Goal: Transaction & Acquisition: Download file/media

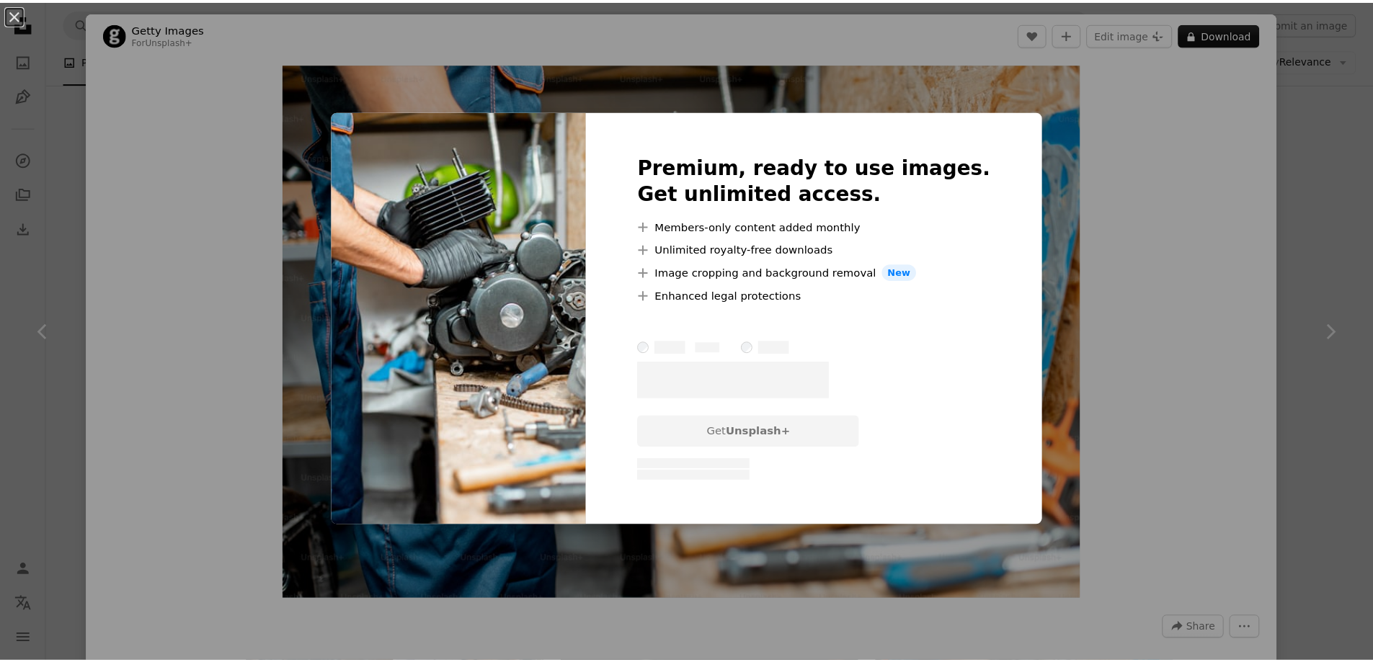
scroll to position [504, 0]
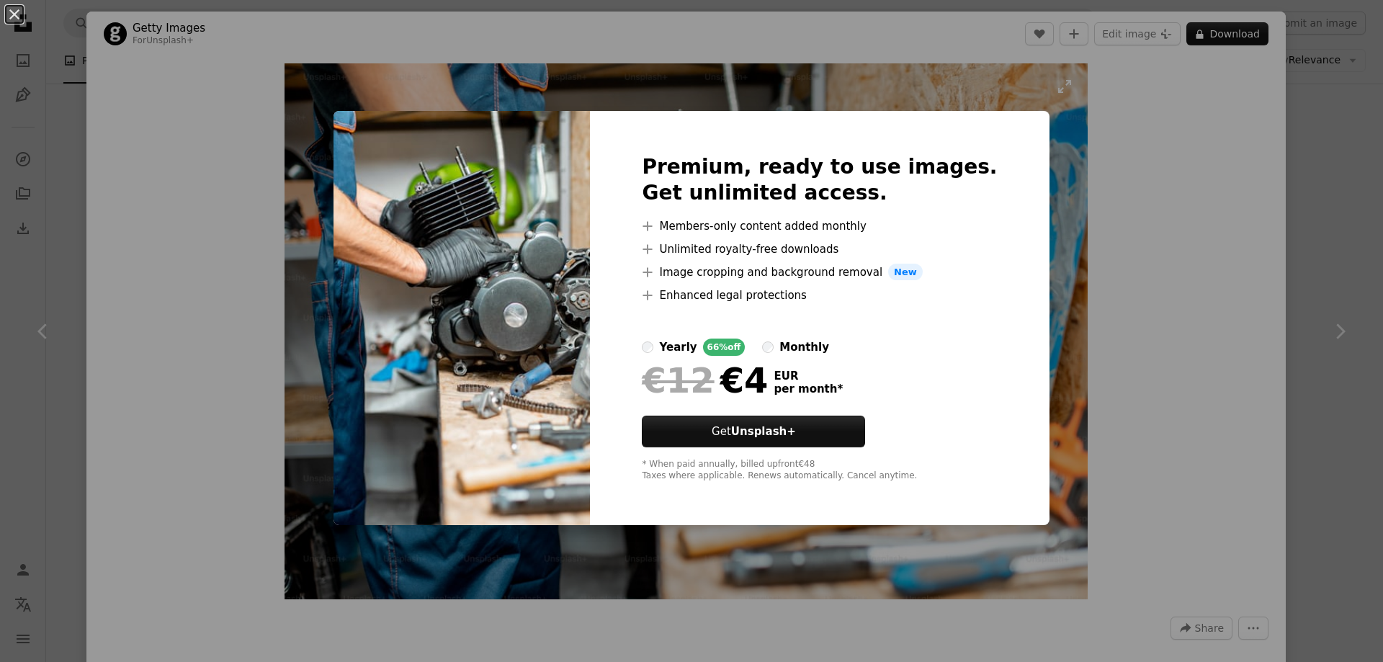
click at [1057, 185] on div "An X shape Premium, ready to use images. Get unlimited access. A plus sign Memb…" at bounding box center [691, 331] width 1383 height 662
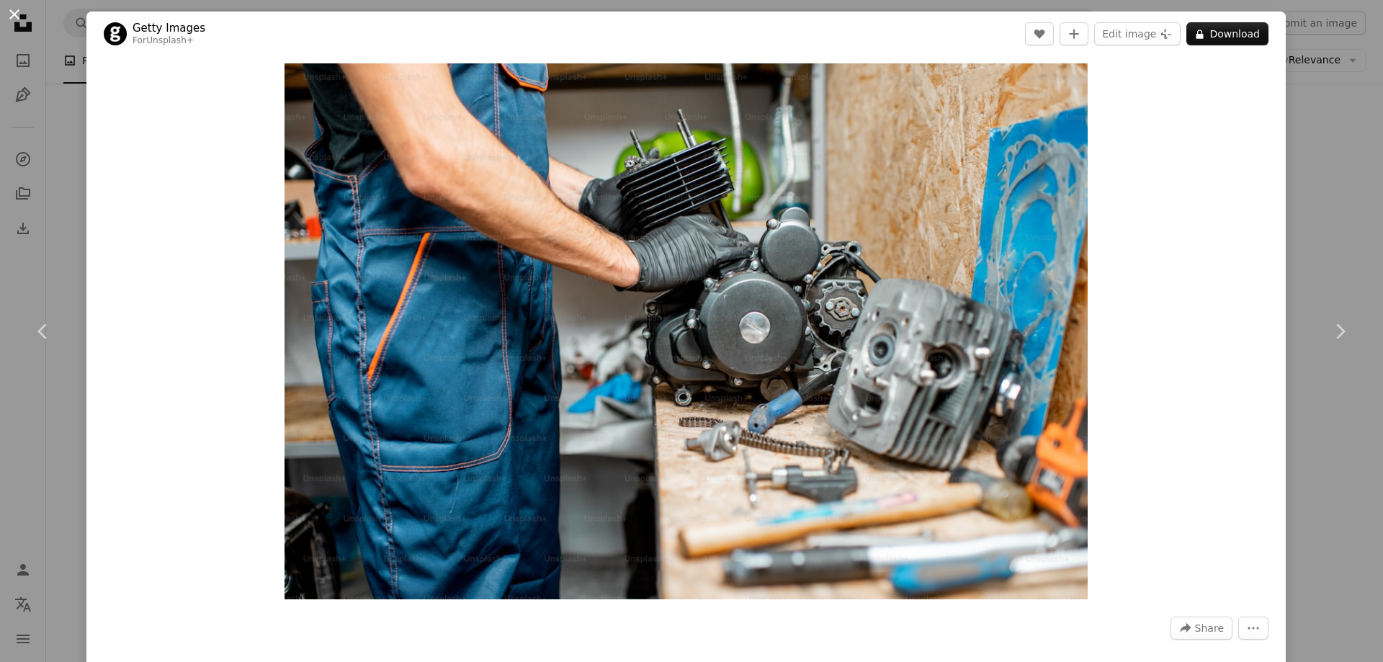
click at [10, 15] on button "An X shape" at bounding box center [14, 14] width 17 height 17
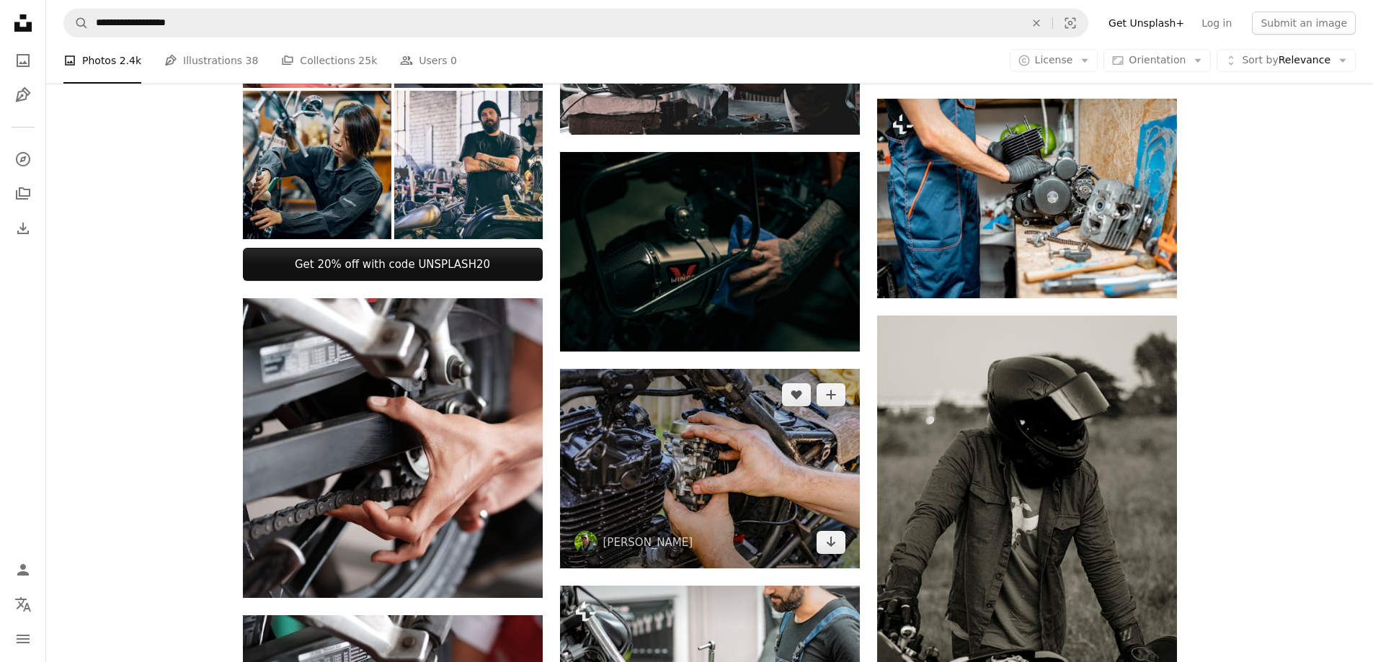
click at [677, 481] on img at bounding box center [710, 469] width 300 height 200
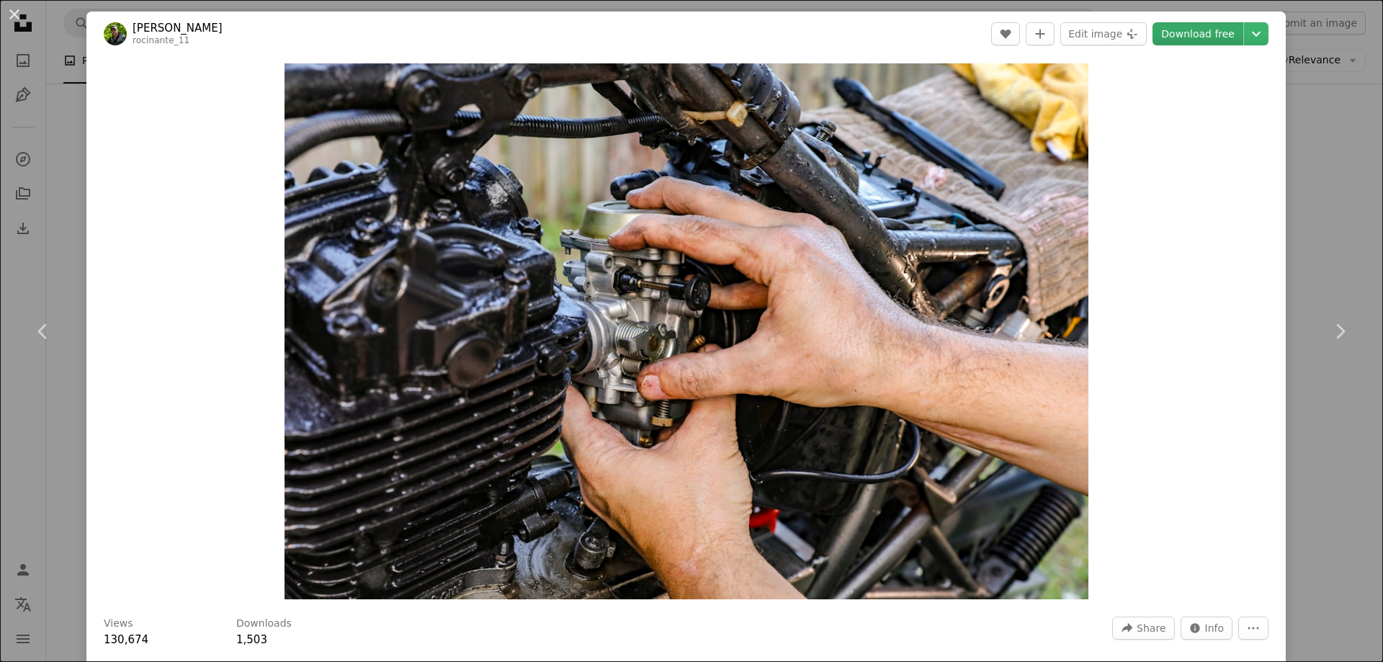
click at [1198, 34] on link "Download free" at bounding box center [1198, 33] width 91 height 23
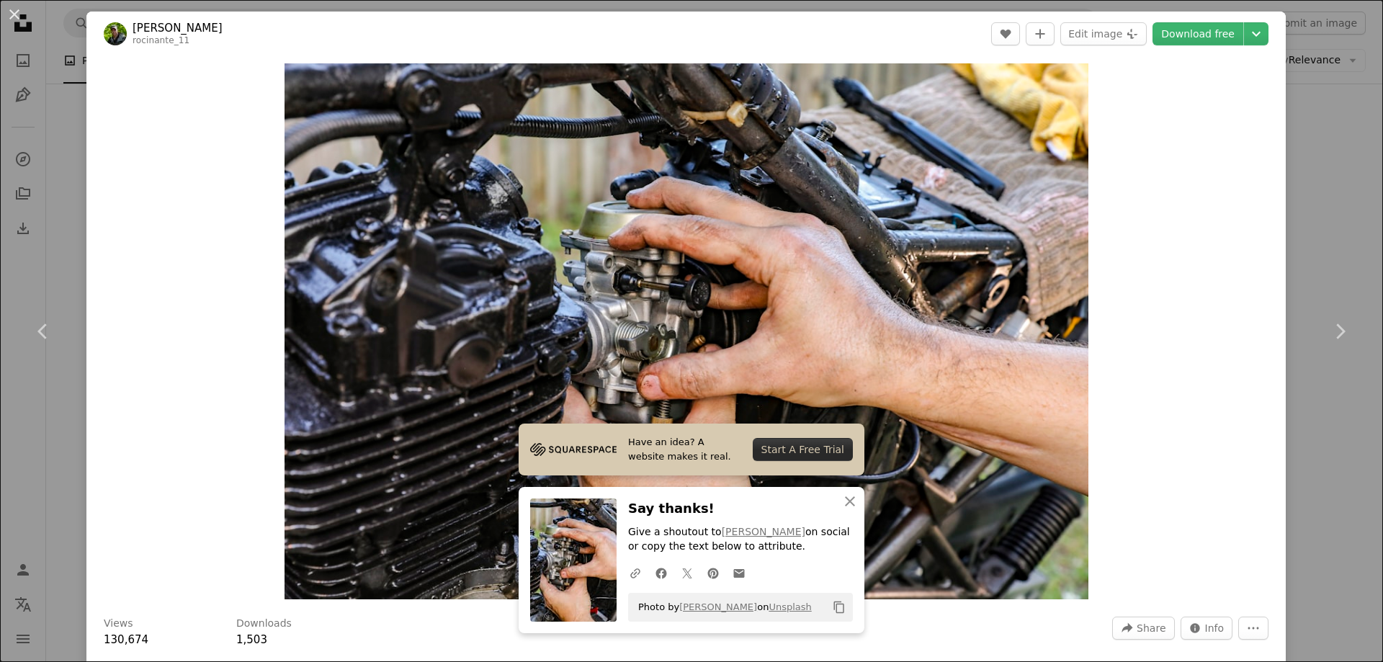
click at [877, 43] on header "[PERSON_NAME] rocinante_11 A heart A plus sign Edit image Plus sign for Unsplas…" at bounding box center [686, 34] width 1200 height 45
click at [11, 12] on button "An X shape" at bounding box center [14, 14] width 17 height 17
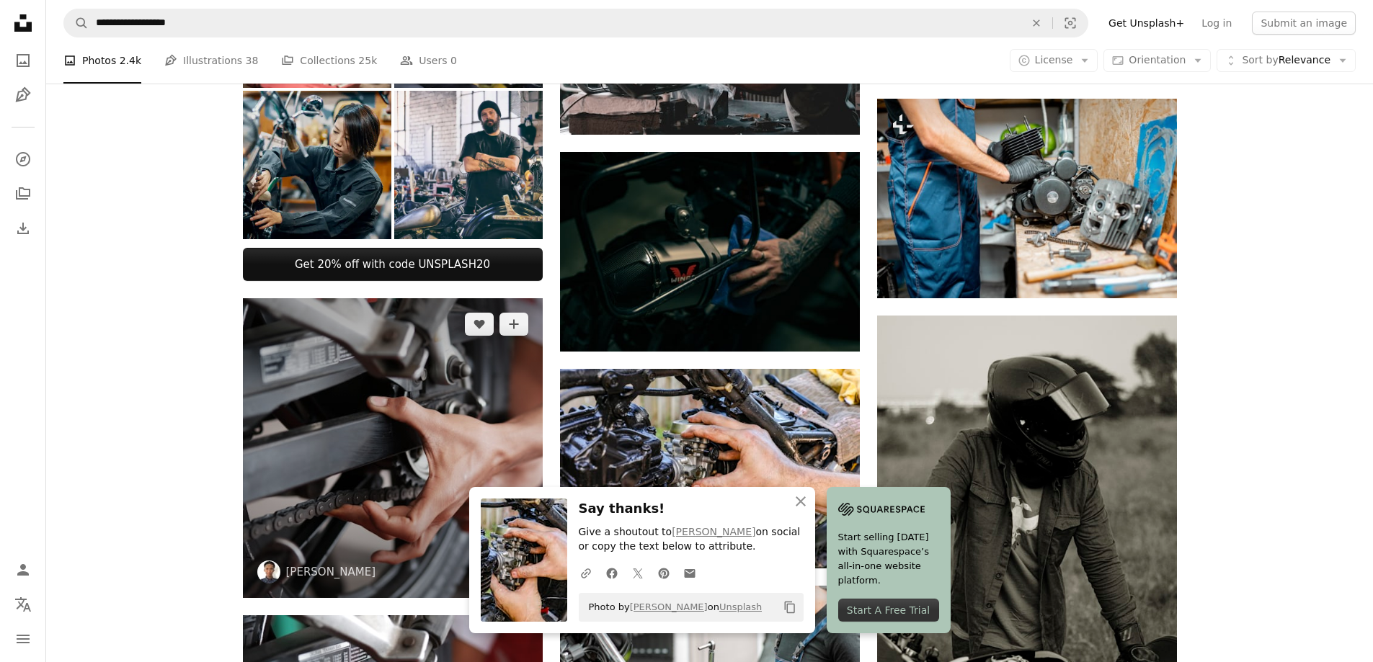
click at [314, 439] on img at bounding box center [393, 448] width 300 height 300
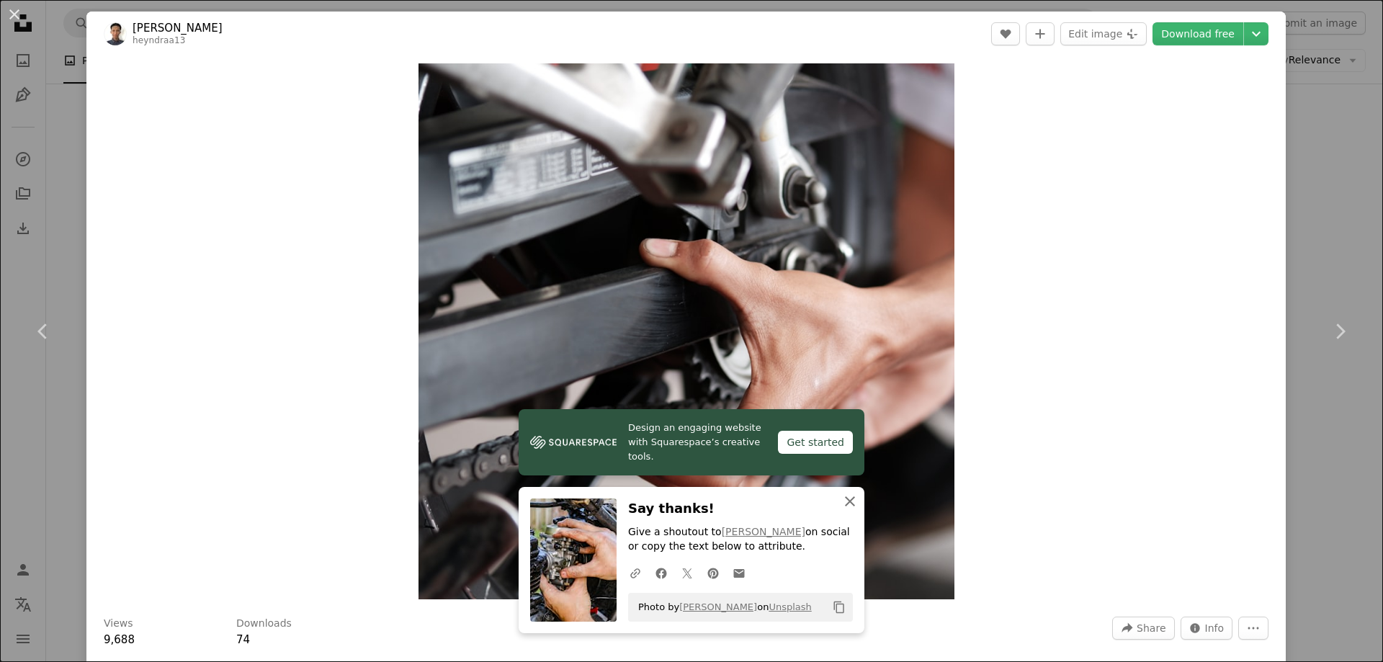
click at [845, 501] on icon "button" at bounding box center [850, 501] width 10 height 10
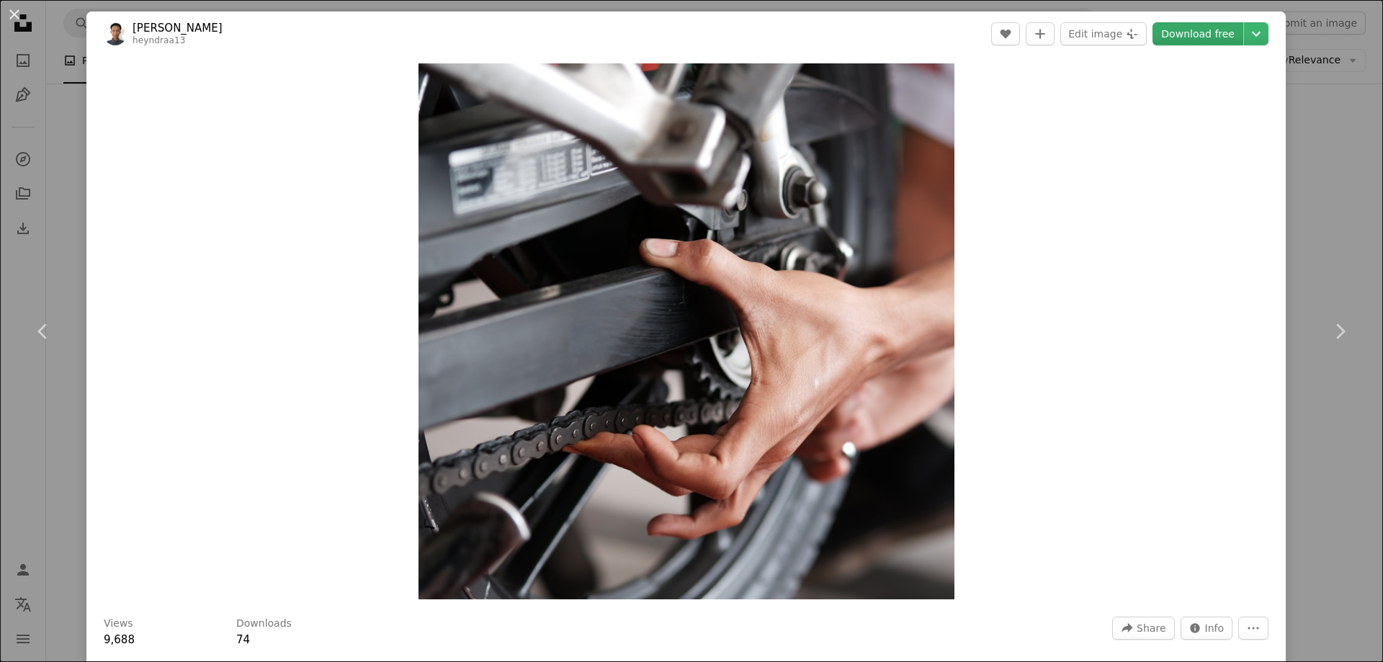
click at [1177, 29] on link "Download free" at bounding box center [1198, 33] width 91 height 23
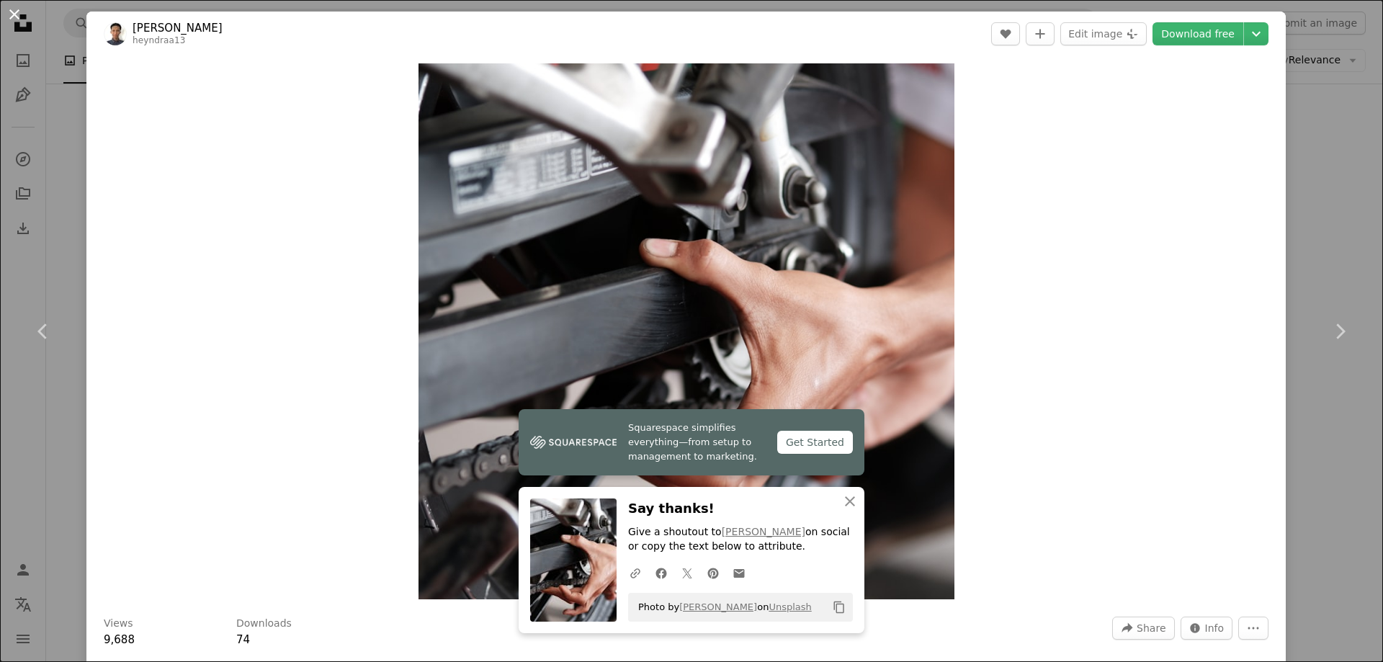
click at [10, 15] on button "An X shape" at bounding box center [14, 14] width 17 height 17
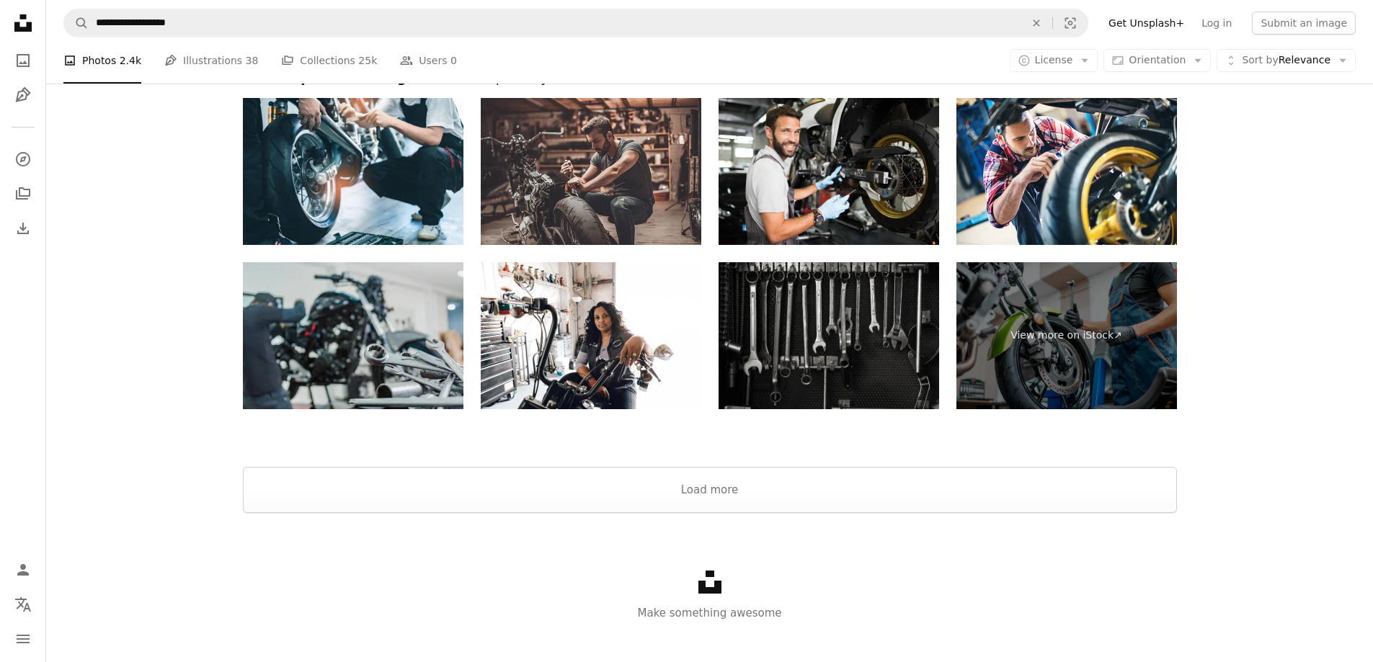
scroll to position [2569, 0]
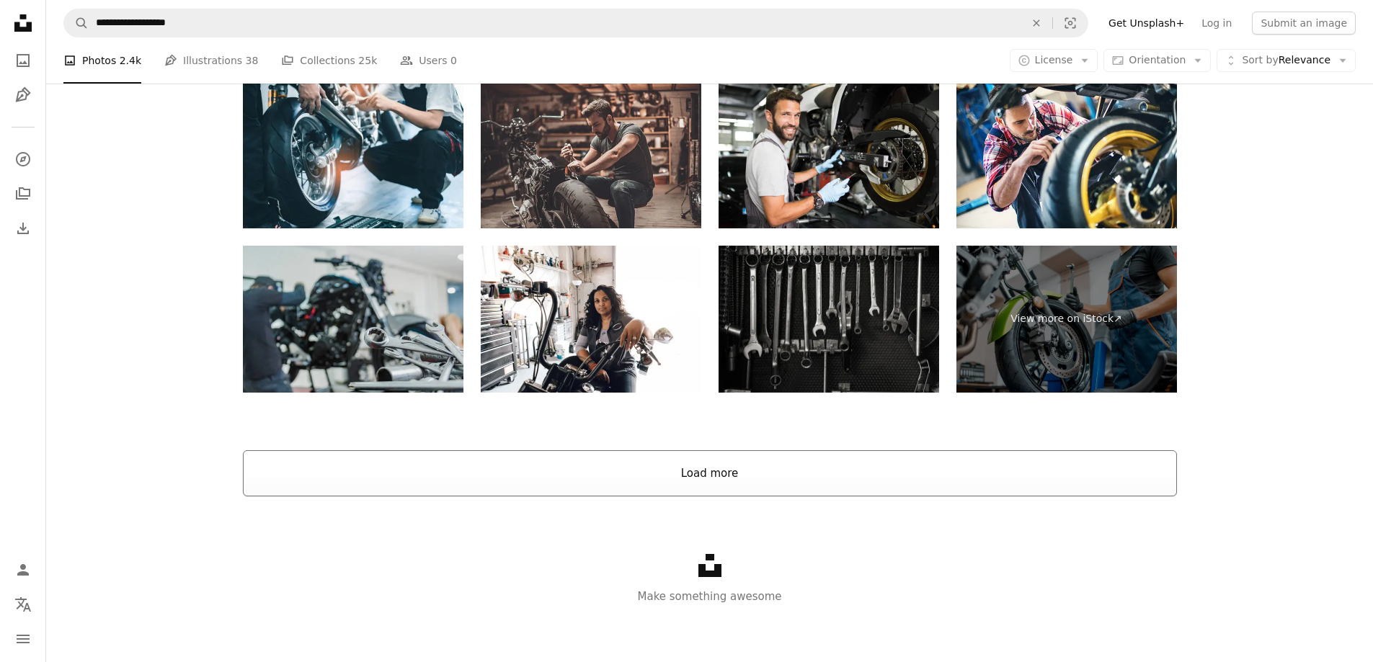
click at [639, 477] on button "Load more" at bounding box center [710, 473] width 934 height 46
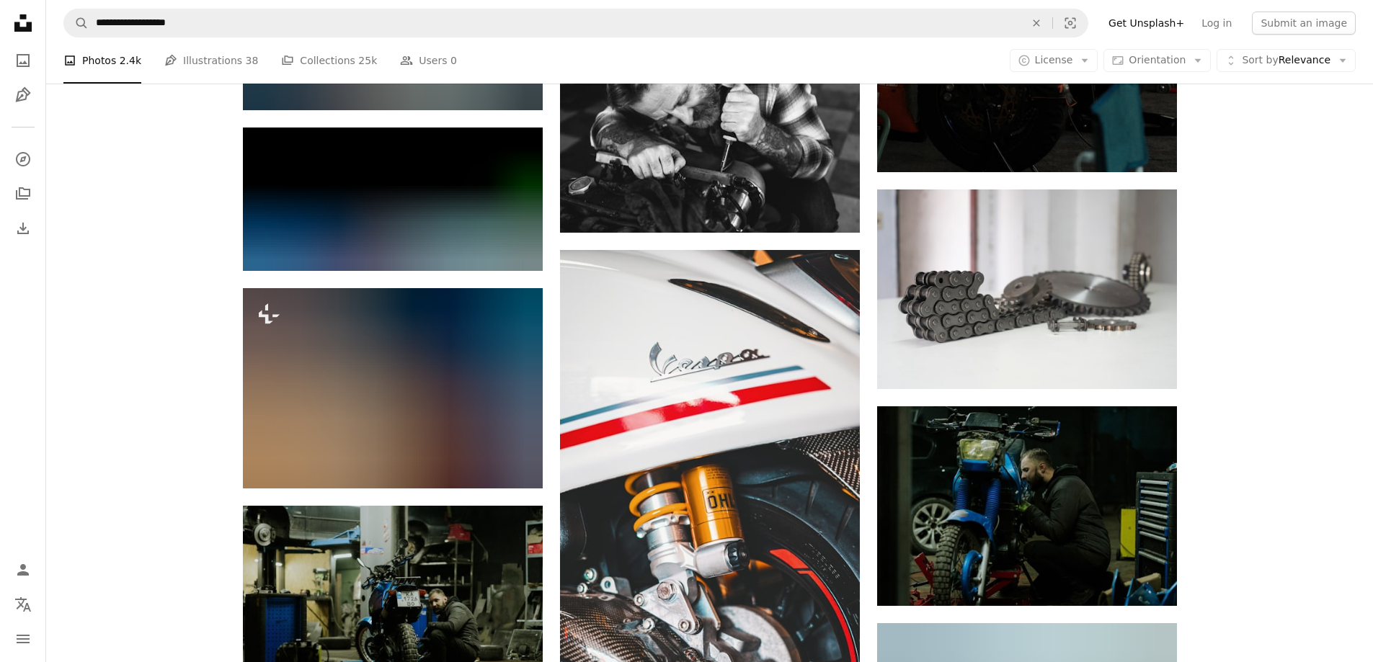
scroll to position [6676, 0]
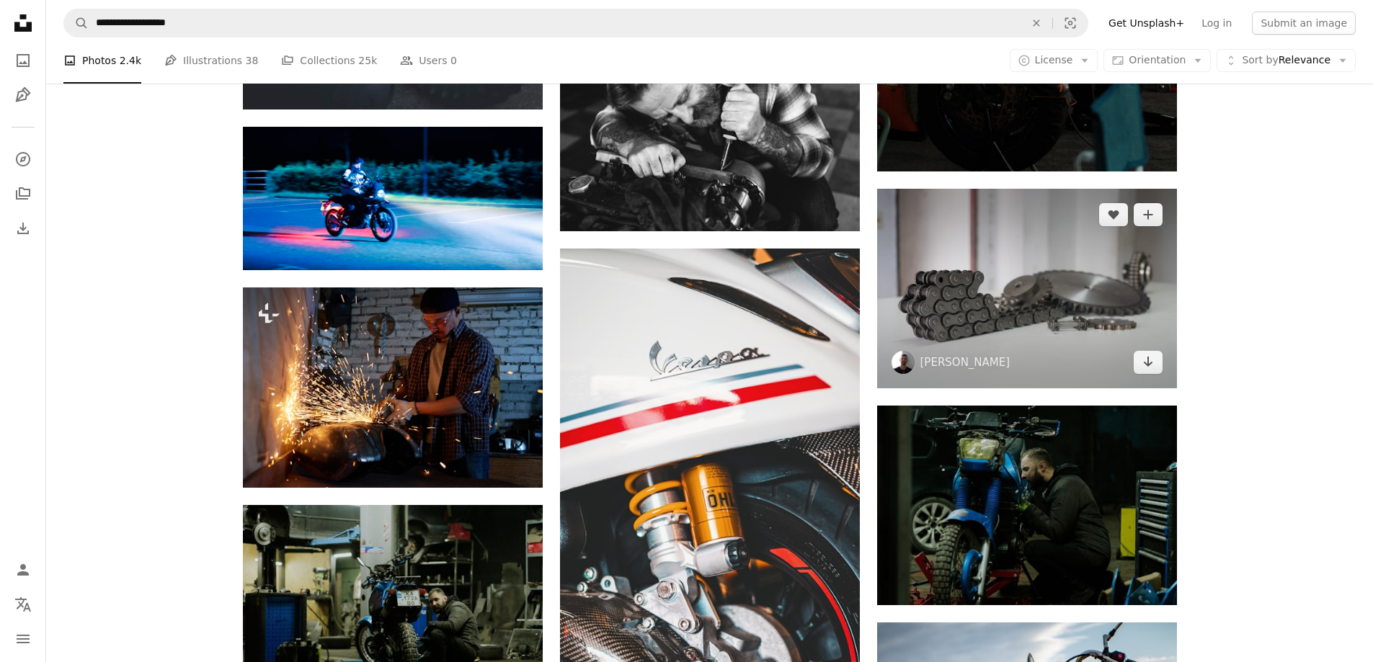
click at [1007, 303] on img at bounding box center [1027, 289] width 300 height 200
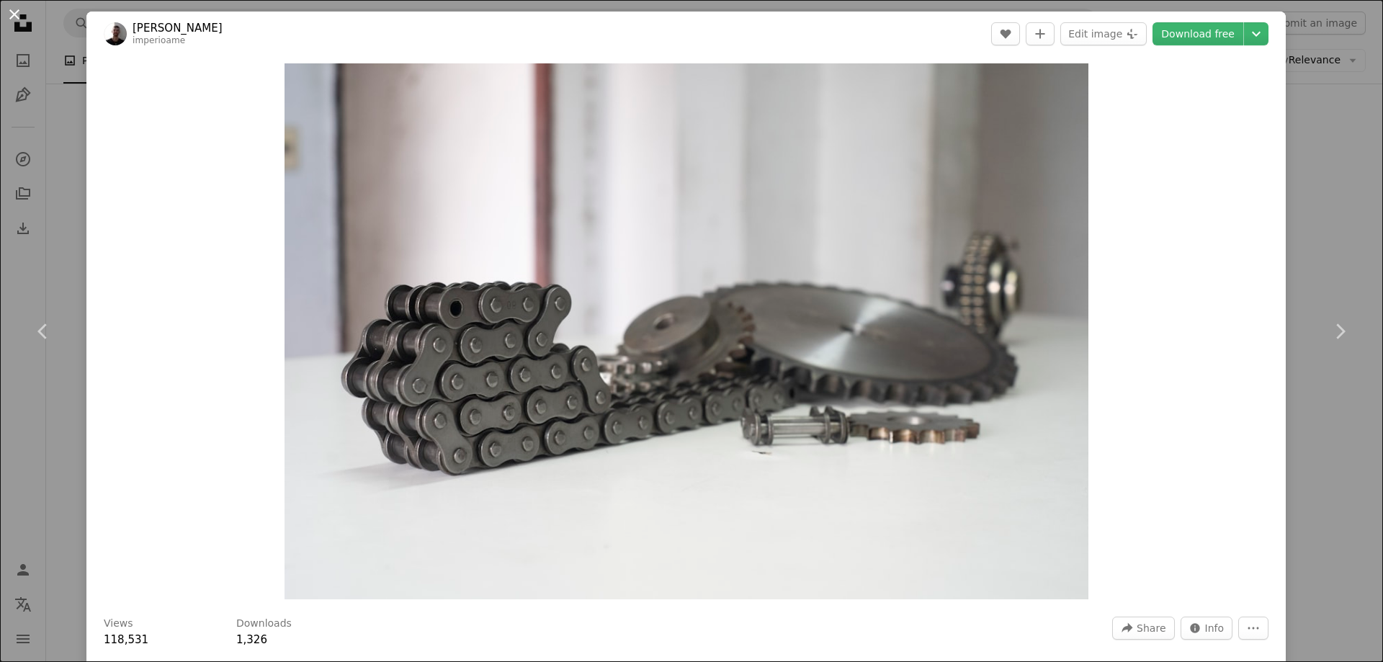
click at [20, 18] on button "An X shape" at bounding box center [14, 14] width 17 height 17
